Goal: Task Accomplishment & Management: Use online tool/utility

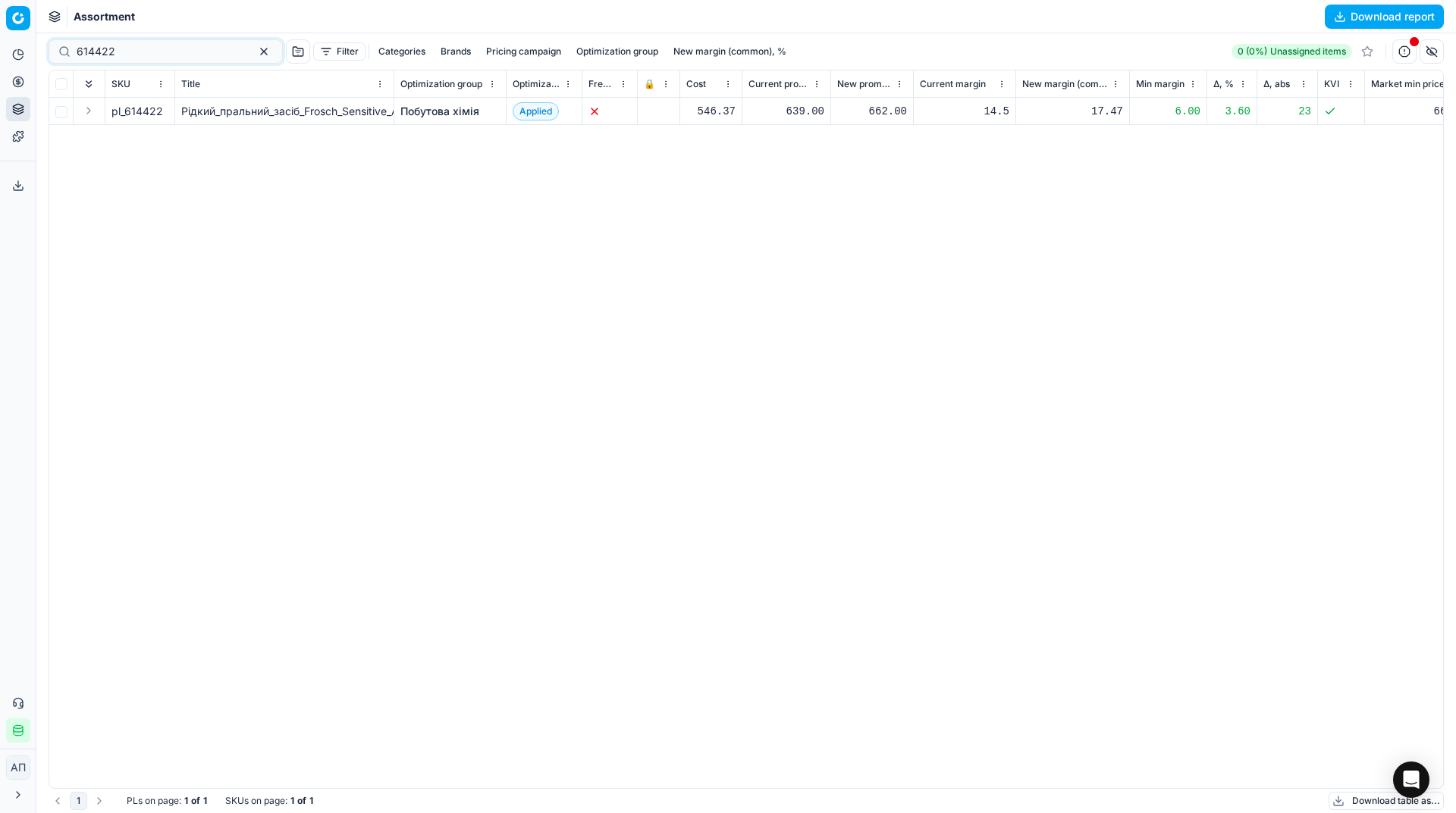
scroll to position [0, 158]
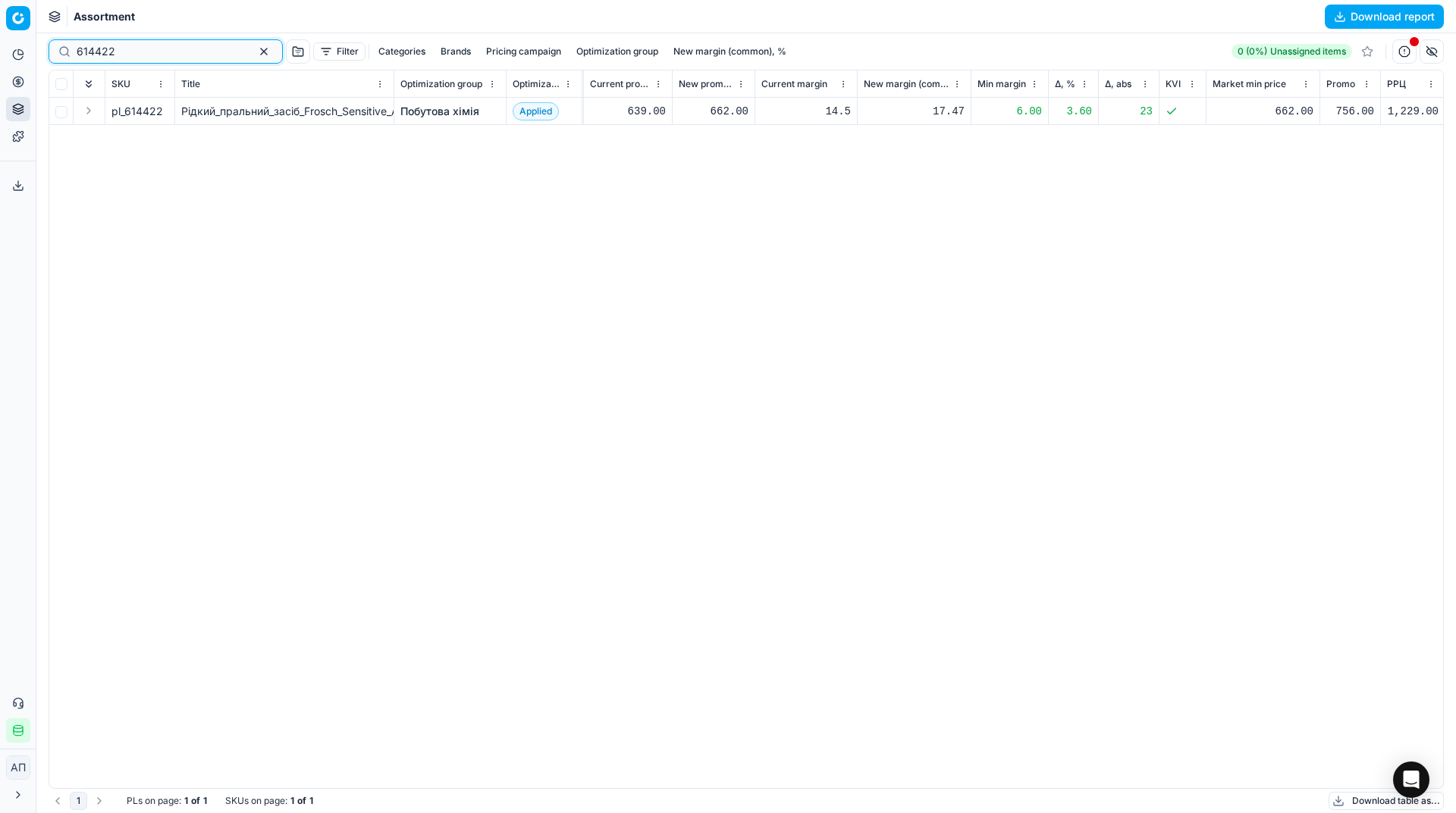
click at [255, 56] on button "button" at bounding box center [264, 52] width 18 height 18
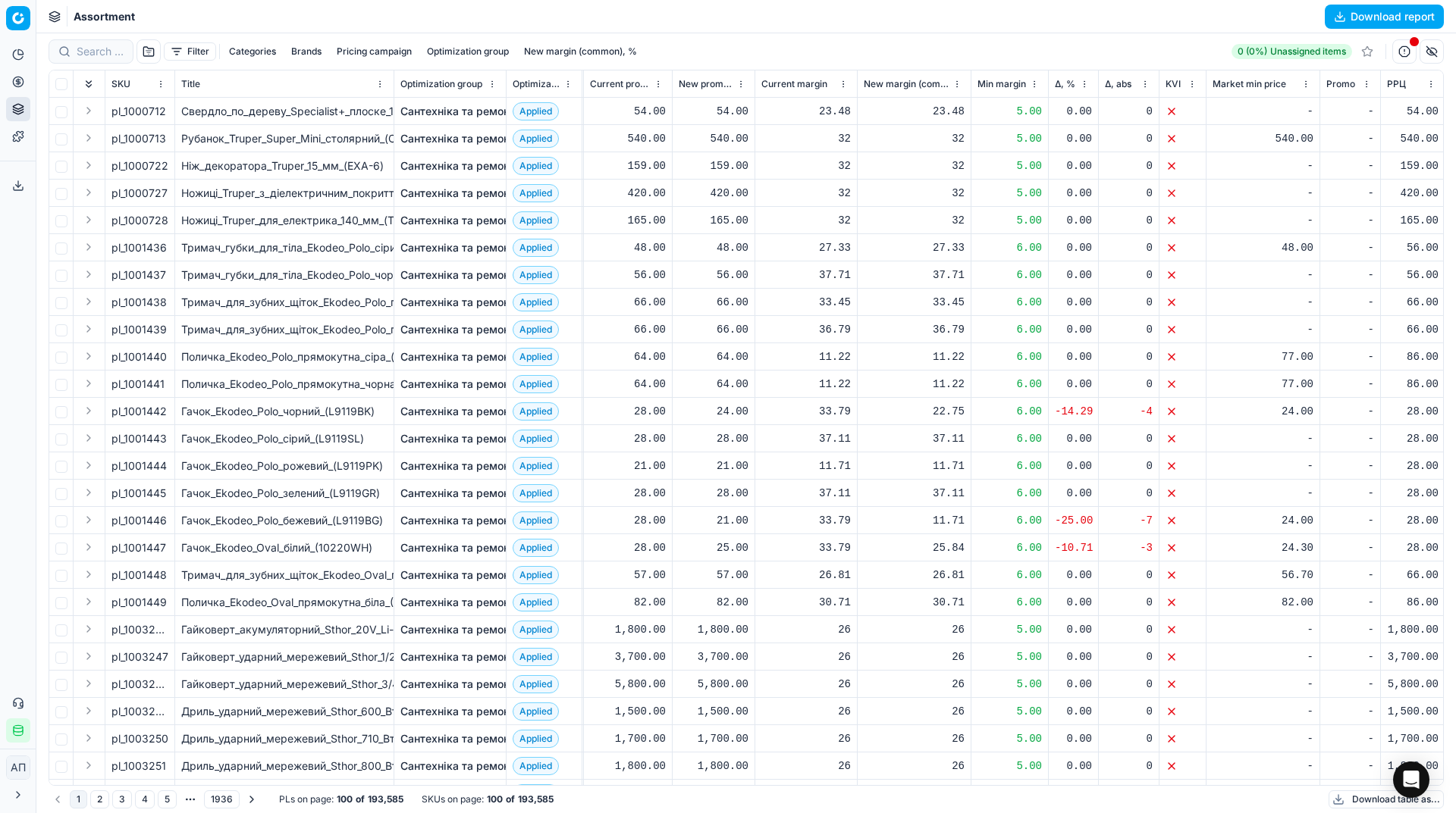
click at [1344, 805] on button "Download table as..." at bounding box center [1385, 800] width 115 height 18
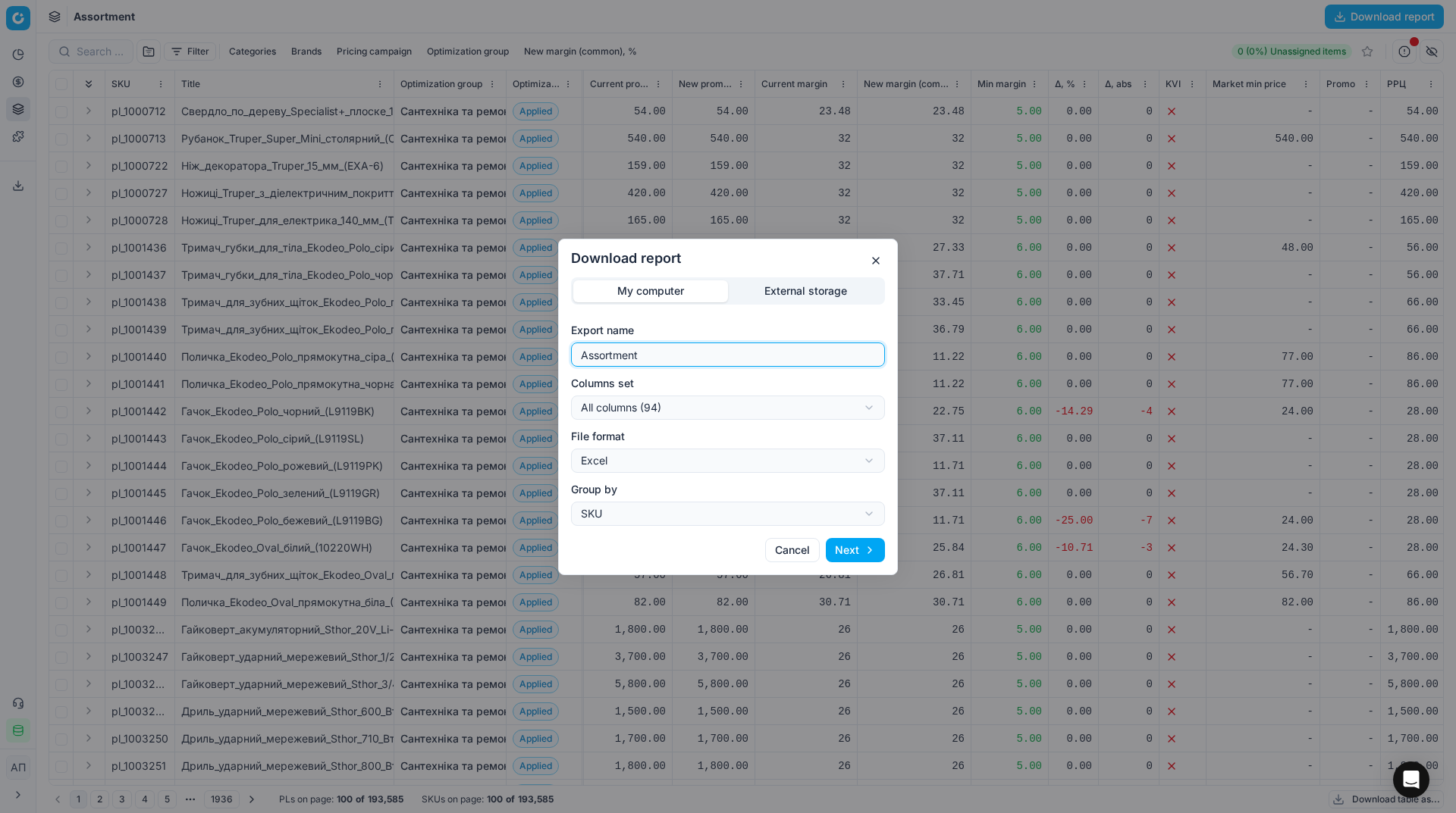
click at [708, 360] on input "Assortment" at bounding box center [728, 354] width 300 height 23
type input "Assortment 1108 2025 - 1"
click at [853, 544] on button "Next" at bounding box center [855, 550] width 59 height 24
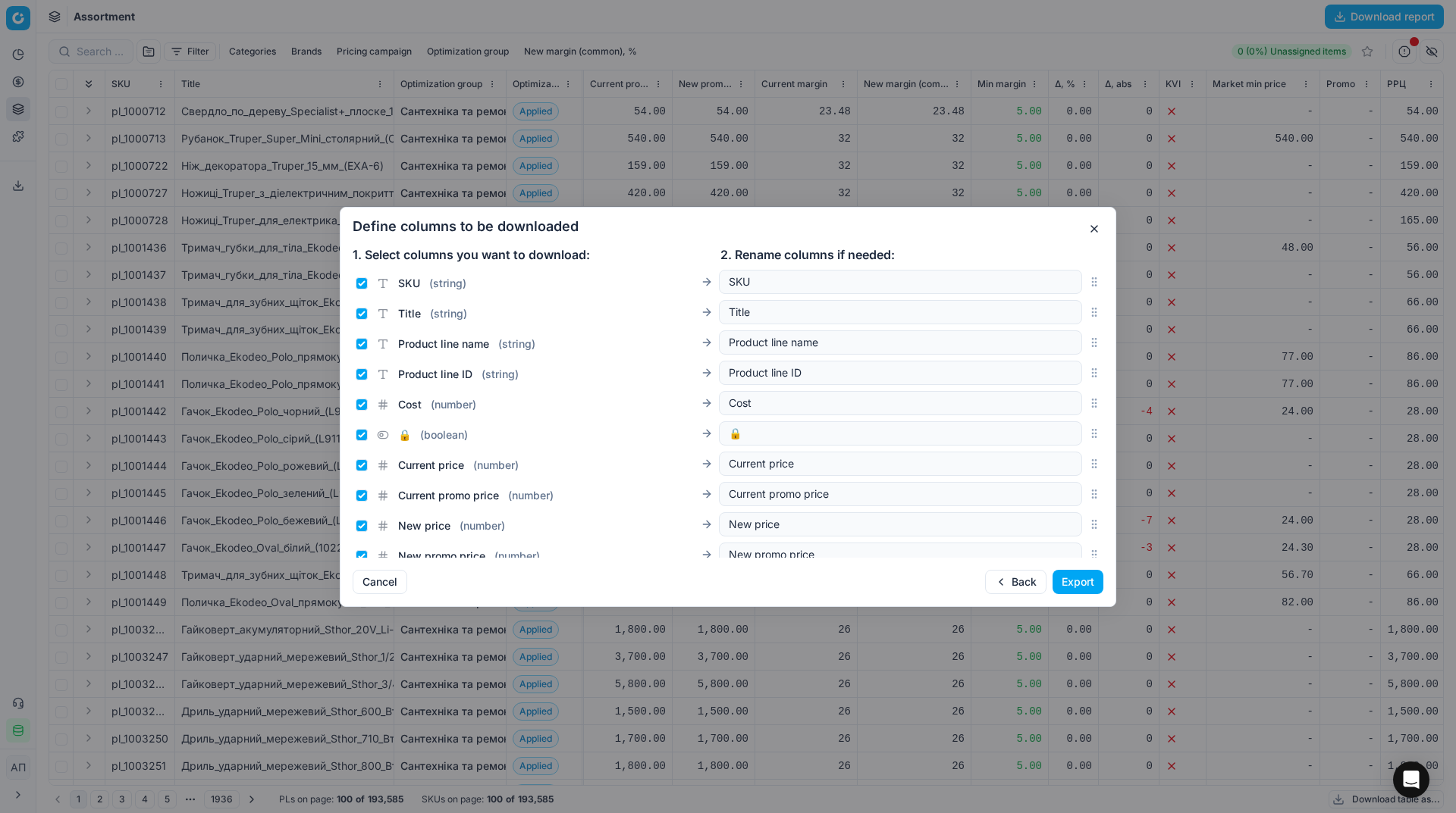
click at [1081, 582] on button "Export" at bounding box center [1077, 582] width 51 height 24
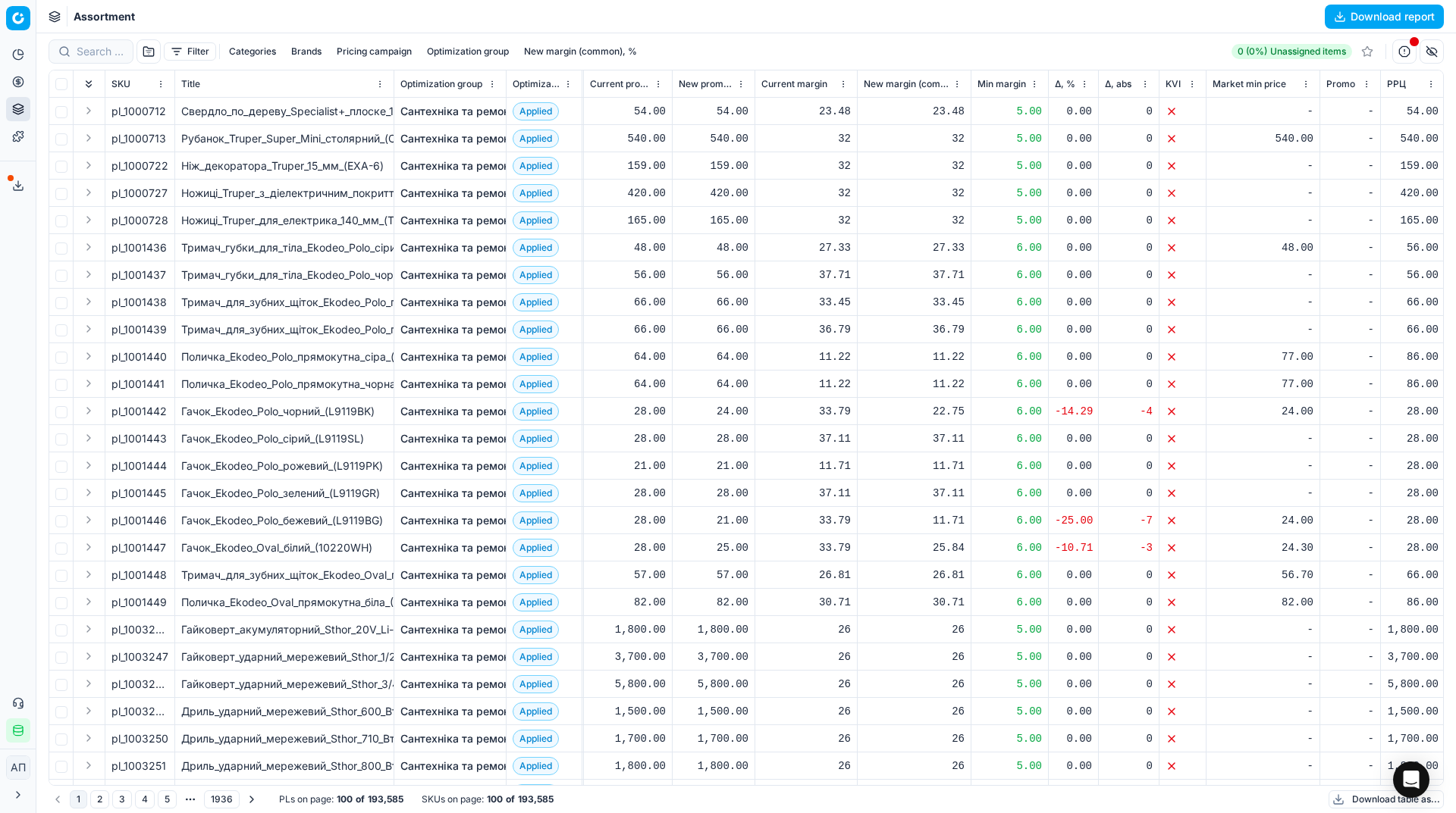
click at [2, 401] on div "Analytics Pricing Product portfolio Templates Export service 9 Contact support …" at bounding box center [17, 393] width 36 height 713
